Goal: Task Accomplishment & Management: Use online tool/utility

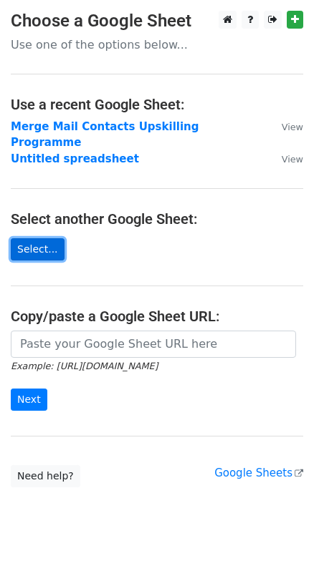
click at [37, 238] on link "Select..." at bounding box center [38, 249] width 54 height 22
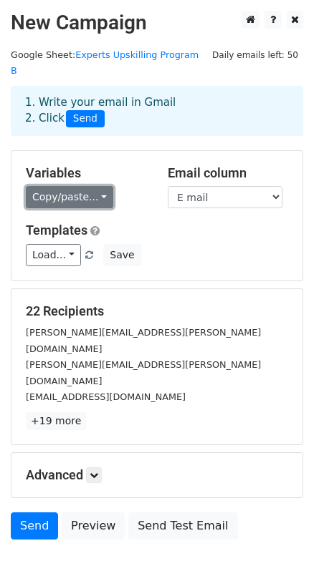
click at [92, 186] on link "Copy/paste..." at bounding box center [69, 197] width 87 height 22
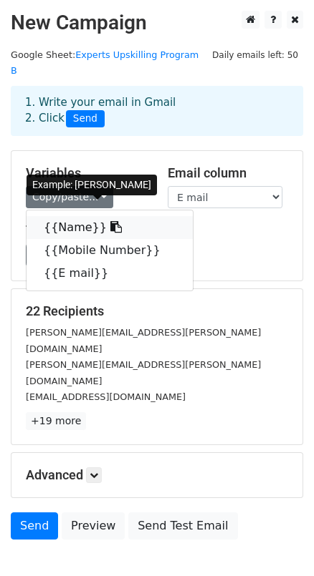
click at [79, 216] on link "{{Name}}" at bounding box center [109, 227] width 166 height 23
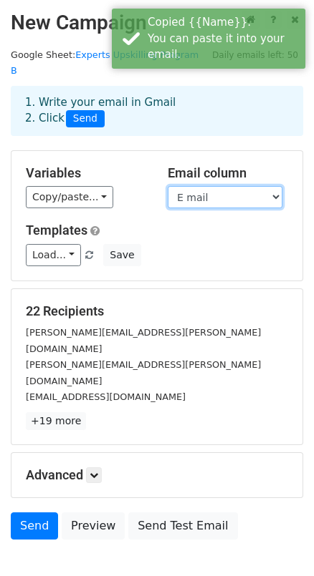
click at [262, 186] on select "Name Mobile Number E mail" at bounding box center [225, 197] width 115 height 22
click at [168, 186] on select "Name Mobile Number E mail" at bounding box center [225, 197] width 115 height 22
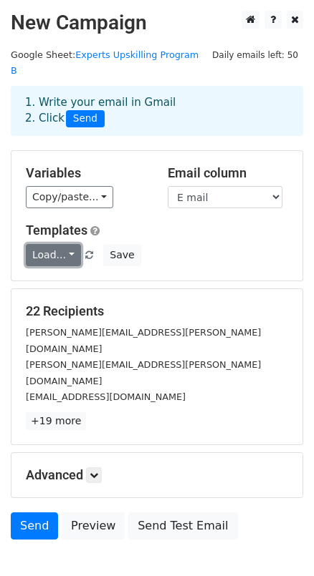
click at [66, 244] on link "Load..." at bounding box center [53, 255] width 55 height 22
click at [173, 247] on div "Load... No templates saved Save" at bounding box center [156, 255] width 283 height 22
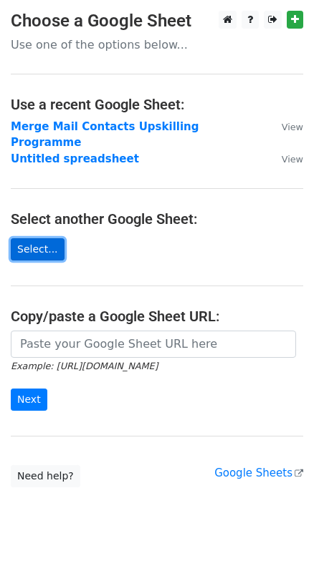
click at [21, 238] on link "Select..." at bounding box center [38, 249] width 54 height 22
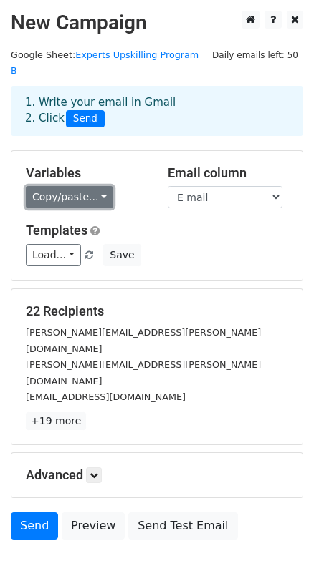
click at [92, 186] on link "Copy/paste..." at bounding box center [69, 197] width 87 height 22
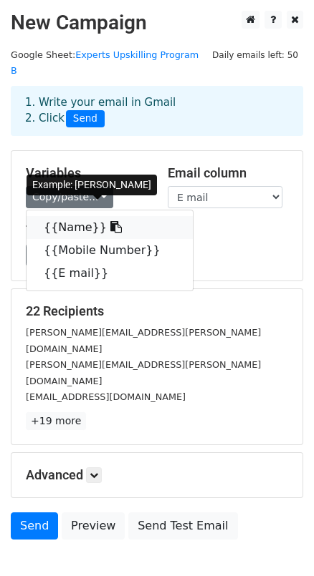
click at [84, 216] on link "{{Name}}" at bounding box center [109, 227] width 166 height 23
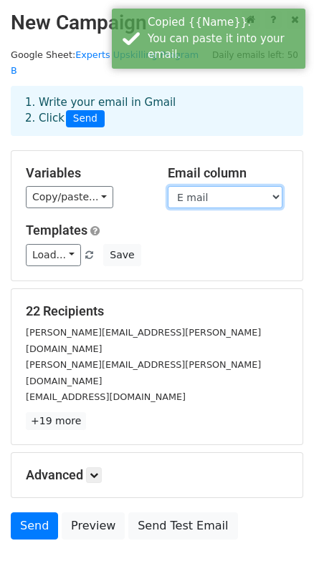
click at [246, 186] on select "Name Mobile Number E mail" at bounding box center [225, 197] width 115 height 22
click at [168, 186] on select "Name Mobile Number E mail" at bounding box center [225, 197] width 115 height 22
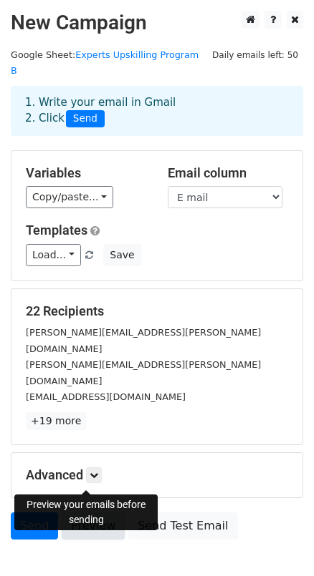
click at [87, 513] on link "Preview" at bounding box center [93, 526] width 63 height 27
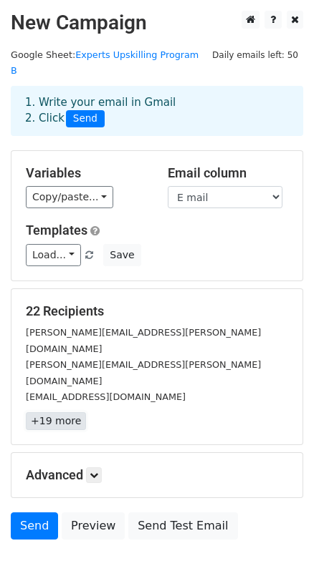
click at [66, 412] on link "+19 more" at bounding box center [56, 421] width 60 height 18
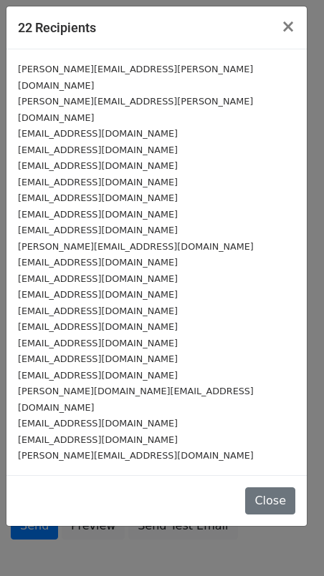
click at [69, 306] on small "hbhatia@jmai.ac.in" at bounding box center [98, 311] width 160 height 11
drag, startPoint x: 20, startPoint y: 278, endPoint x: 97, endPoint y: 281, distance: 77.3
click at [97, 303] on div "hbhatia@jmai.ac.in" at bounding box center [156, 311] width 277 height 16
click at [115, 335] on div "[EMAIL_ADDRESS][DOMAIN_NAME]" at bounding box center [156, 343] width 277 height 16
click at [288, 27] on span "×" at bounding box center [288, 26] width 14 height 20
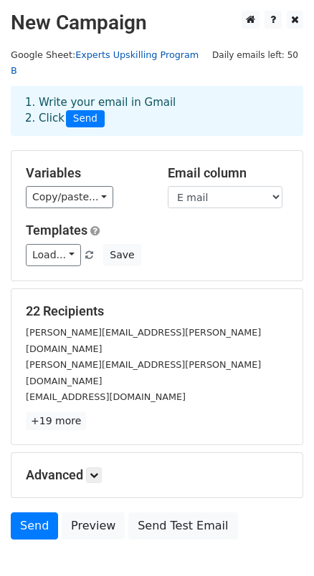
click at [140, 53] on link "Experts Upskilling Program B" at bounding box center [105, 62] width 188 height 27
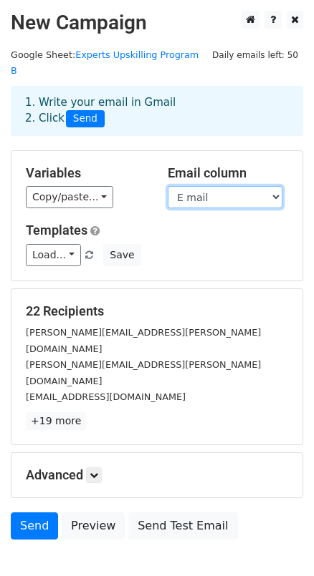
click at [228, 186] on select "Name Mobile Number E mail" at bounding box center [225, 197] width 115 height 22
click at [168, 186] on select "Name Mobile Number E mail" at bounding box center [225, 197] width 115 height 22
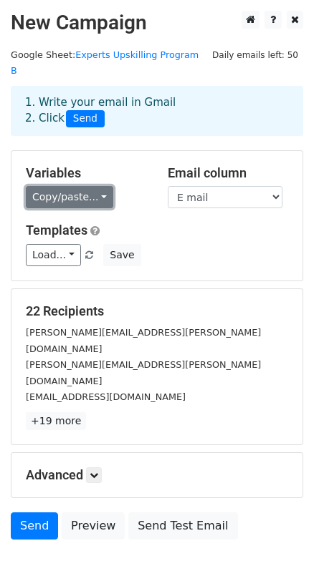
click at [78, 186] on link "Copy/paste..." at bounding box center [69, 197] width 87 height 22
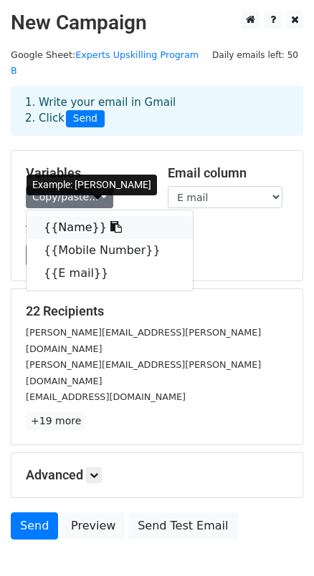
click at [74, 216] on link "{{Name}}" at bounding box center [109, 227] width 166 height 23
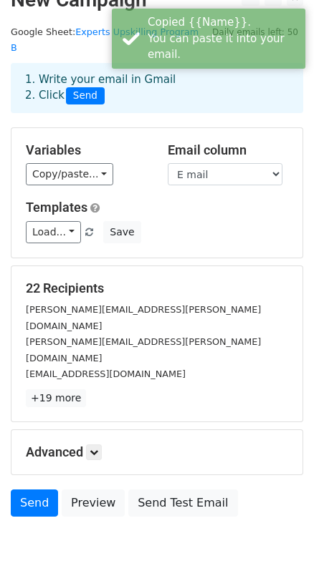
scroll to position [35, 0]
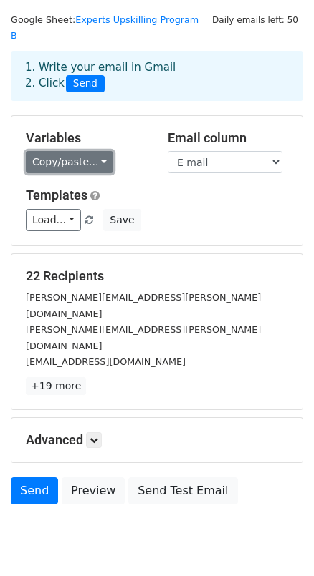
click at [59, 151] on link "Copy/paste..." at bounding box center [69, 162] width 87 height 22
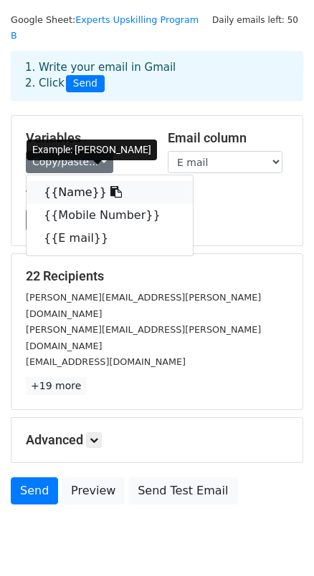
click at [63, 181] on link "{{Name}}" at bounding box center [109, 192] width 166 height 23
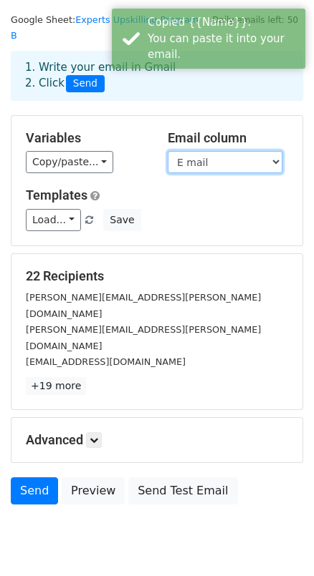
click at [210, 151] on select "Name Mobile Number E mail" at bounding box center [225, 162] width 115 height 22
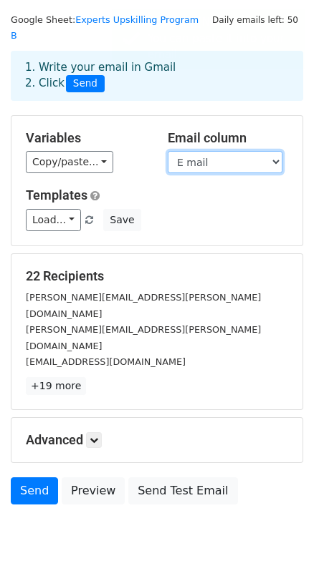
click at [168, 151] on select "Name Mobile Number E mail" at bounding box center [225, 162] width 115 height 22
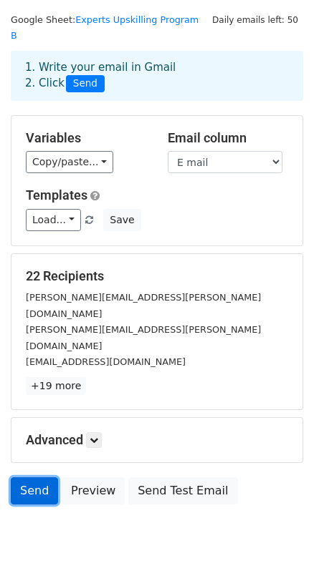
click at [38, 477] on link "Send" at bounding box center [34, 490] width 47 height 27
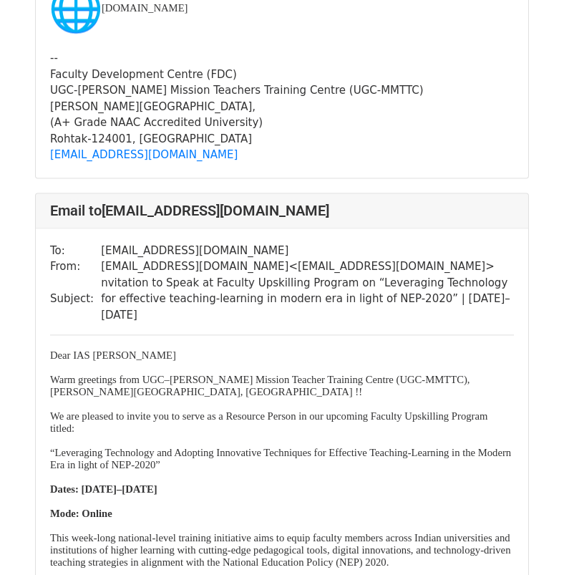
scroll to position [11812, 0]
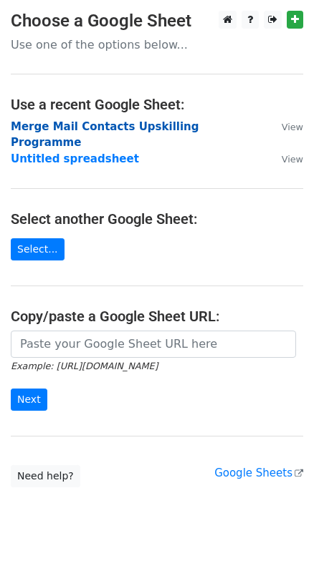
click at [77, 126] on strong "Merge Mail Contacts Upskilling Programme" at bounding box center [105, 134] width 188 height 29
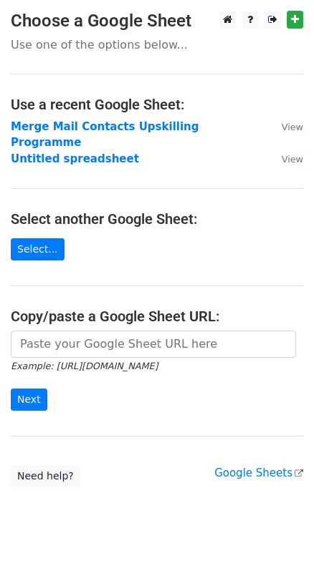
click at [135, 105] on h4 "Use a recent Google Sheet:" at bounding box center [157, 104] width 292 height 17
click at [31, 238] on link "Select..." at bounding box center [38, 249] width 54 height 22
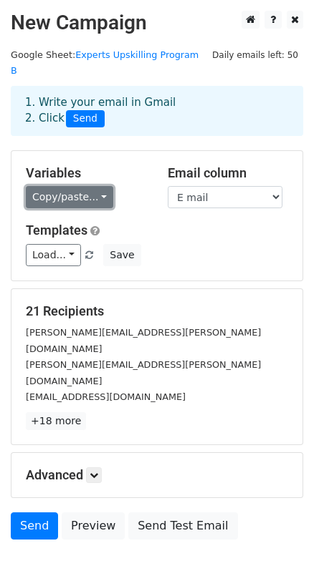
click at [83, 186] on link "Copy/paste..." at bounding box center [69, 197] width 87 height 22
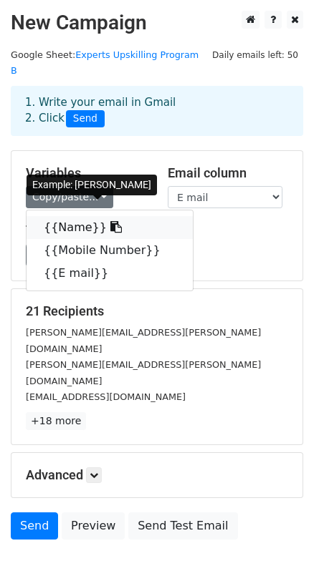
click at [79, 216] on link "{{Name}}" at bounding box center [109, 227] width 166 height 23
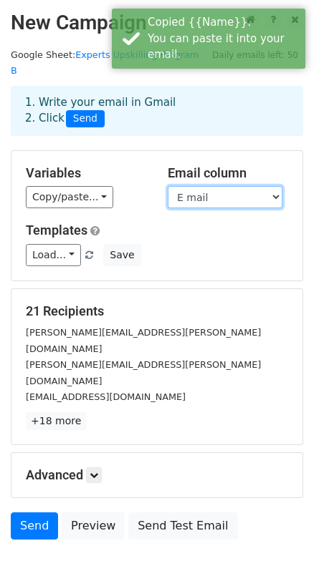
click at [241, 186] on select "Name Mobile Number E mail" at bounding box center [225, 197] width 115 height 22
click at [168, 186] on select "Name Mobile Number E mail" at bounding box center [225, 197] width 115 height 22
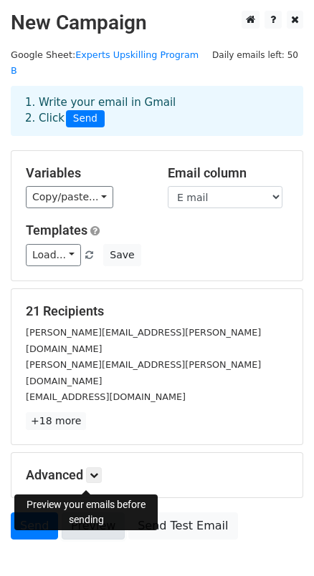
click at [83, 513] on link "Preview" at bounding box center [93, 526] width 63 height 27
